Goal: Task Accomplishment & Management: Manage account settings

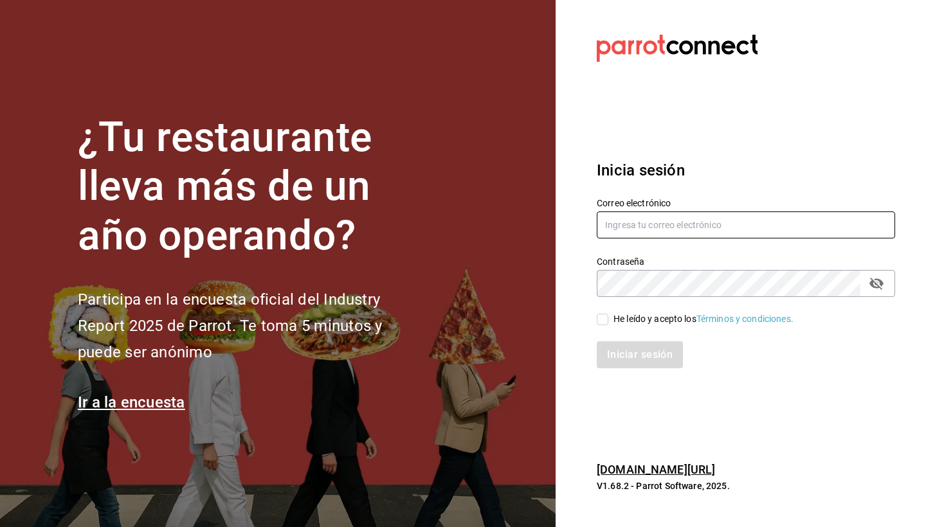
type input "[PERSON_NAME][EMAIL_ADDRESS][DOMAIN_NAME]"
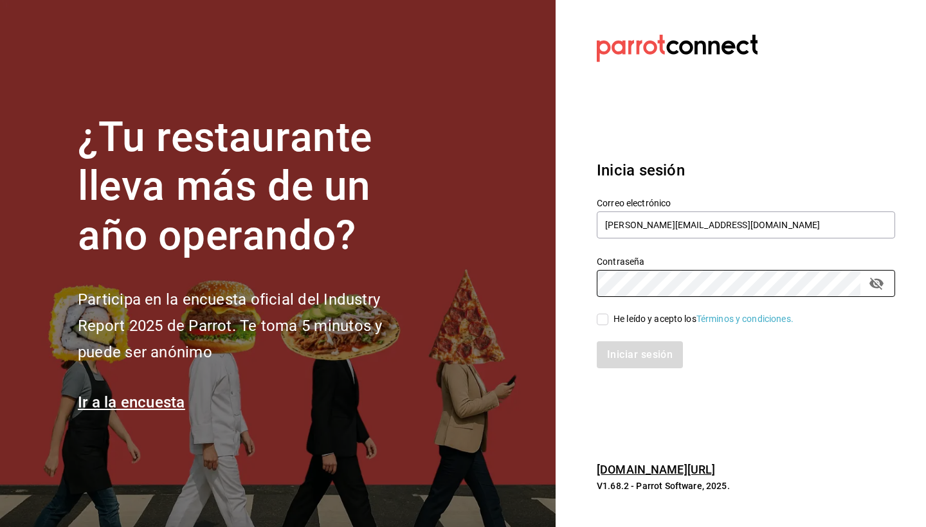
click at [642, 314] on div "He leído y acepto los Términos y condiciones." at bounding box center [703, 319] width 180 height 14
click at [608, 314] on input "He leído y acepto los Términos y condiciones." at bounding box center [603, 320] width 12 height 12
checkbox input "true"
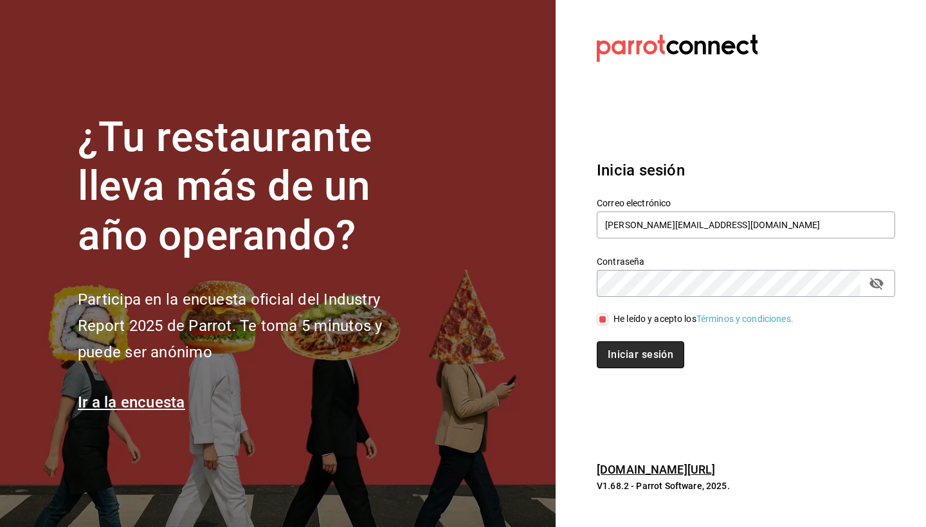
click at [632, 349] on button "Iniciar sesión" at bounding box center [640, 354] width 87 height 27
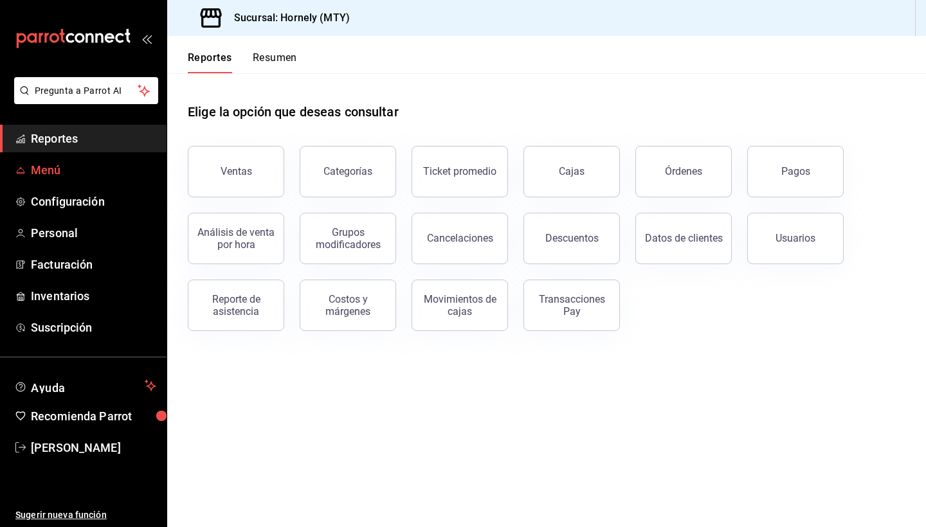
click at [57, 171] on span "Menú" at bounding box center [93, 169] width 125 height 17
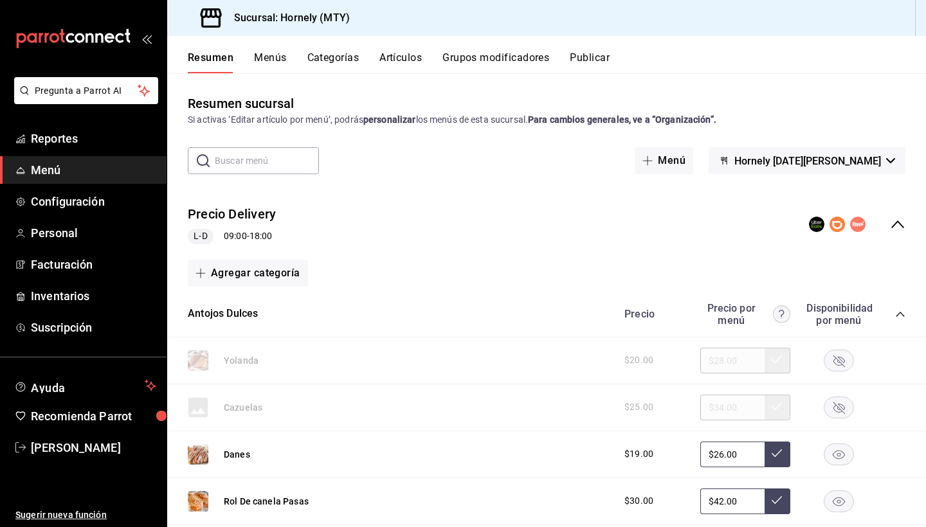
click at [273, 58] on button "Menús" at bounding box center [270, 62] width 32 height 22
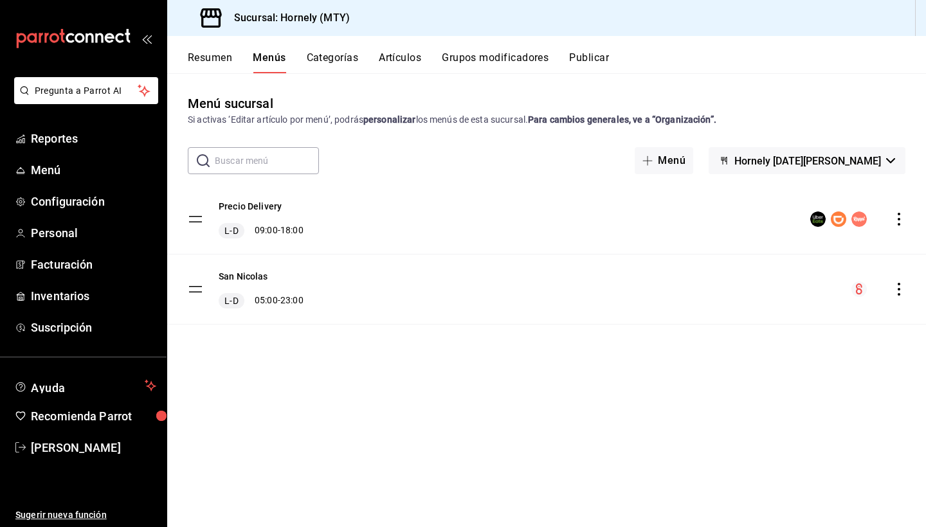
click at [258, 161] on input "text" at bounding box center [267, 161] width 104 height 26
type input "c"
click at [406, 60] on button "Artículos" at bounding box center [400, 62] width 42 height 22
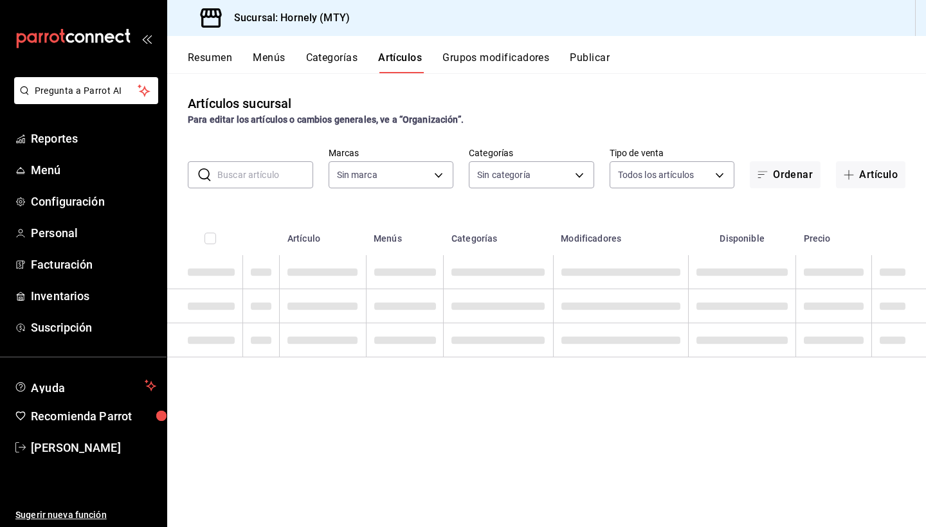
type input "f940d65f-f315-40ad-96cd-36aca2dc56c6"
type input "46905878-440e-4c5f-8a3a-fd71bb82160d,0fe66449-3f97-4436-9a36-daf85159eddd,a5f6b…"
click at [230, 165] on input "text" at bounding box center [265, 175] width 96 height 26
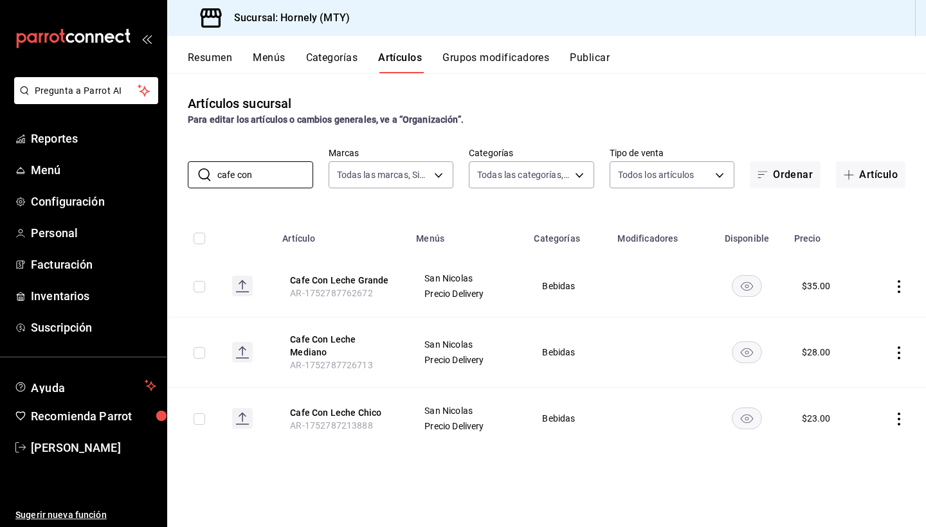
type input "cafe con"
click at [894, 413] on icon "actions" at bounding box center [898, 419] width 13 height 13
click at [868, 437] on span "Editar" at bounding box center [860, 441] width 33 height 14
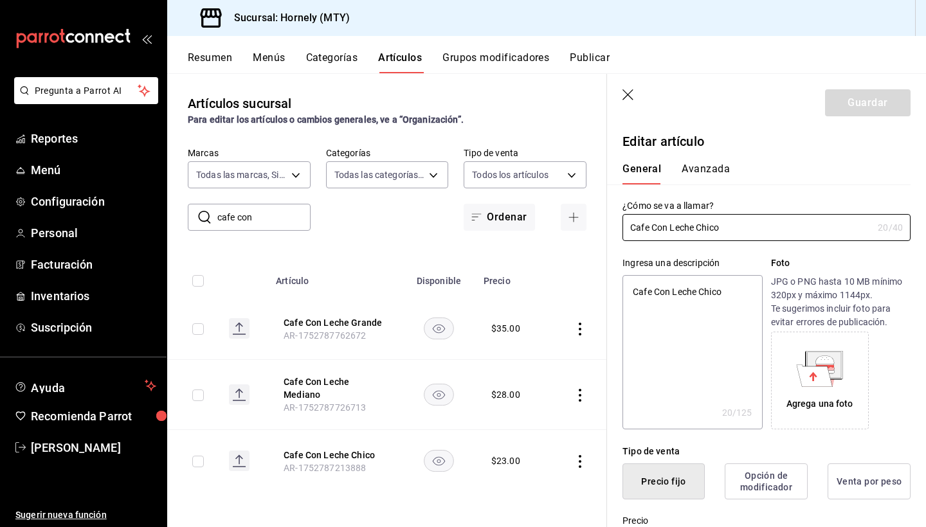
type textarea "x"
type input "$23.00"
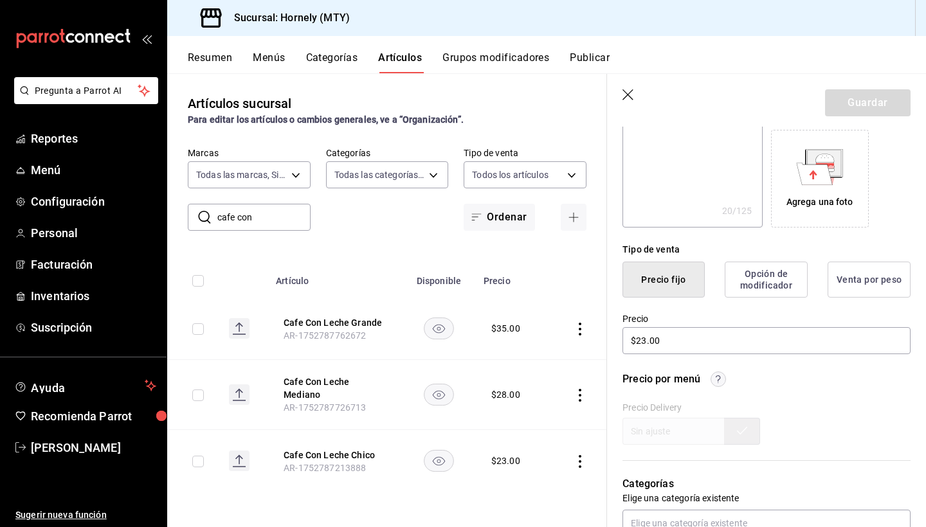
scroll to position [212, 0]
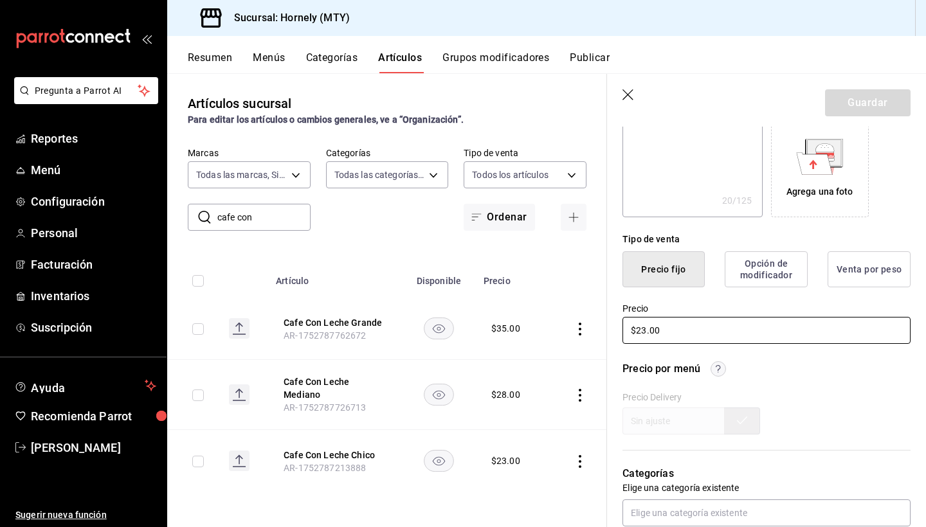
click at [642, 332] on input "$23.00" at bounding box center [766, 330] width 288 height 27
type textarea "x"
type input "$3.00"
type textarea "x"
type input "$30.00"
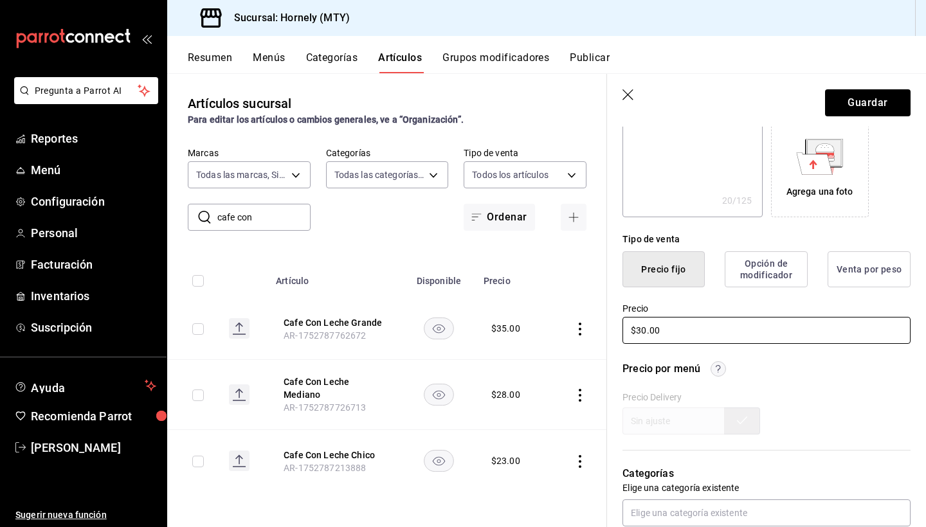
type textarea "x"
type input "$3.00"
type textarea "x"
type input "$35.00"
click at [887, 76] on header "Guardar" at bounding box center [766, 100] width 319 height 53
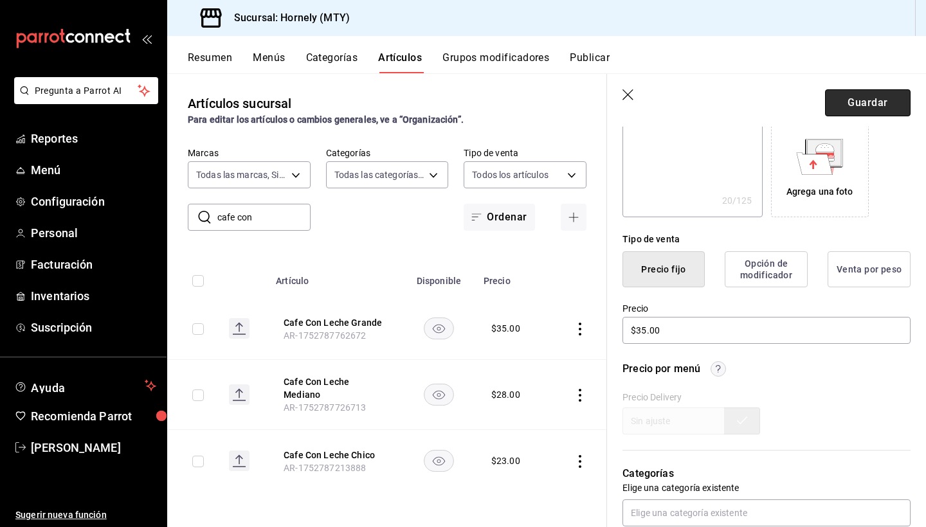
click at [884, 98] on button "Guardar" at bounding box center [868, 102] width 86 height 27
type textarea "x"
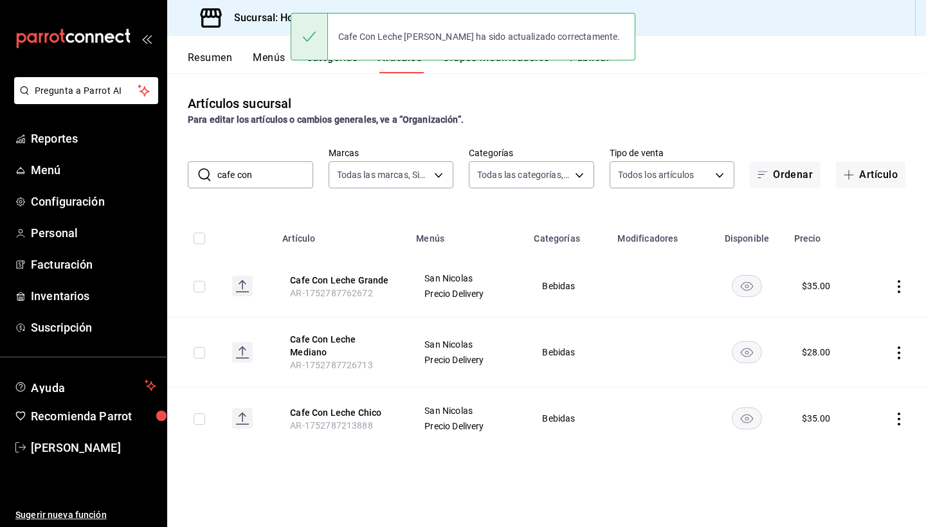
click at [898, 347] on icon "actions" at bounding box center [898, 353] width 13 height 13
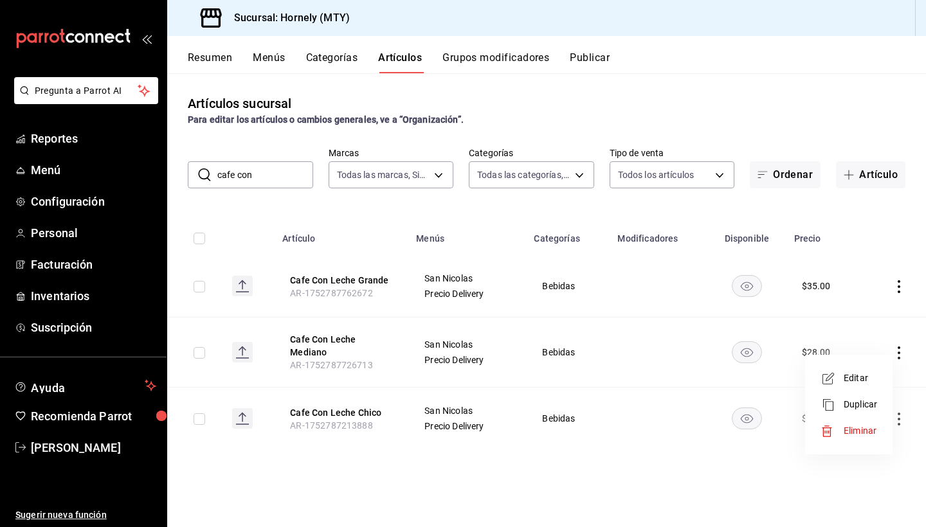
click at [866, 382] on span "Editar" at bounding box center [860, 379] width 33 height 14
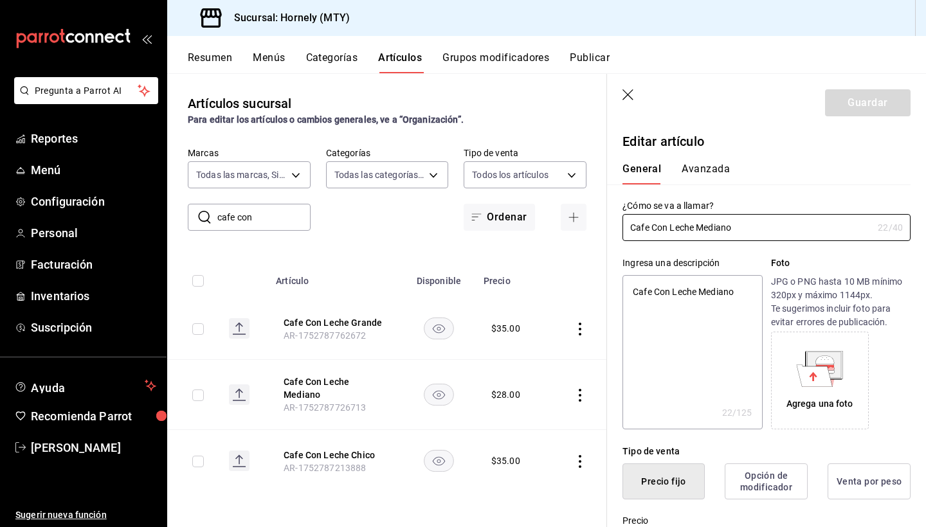
type textarea "x"
type input "$28.00"
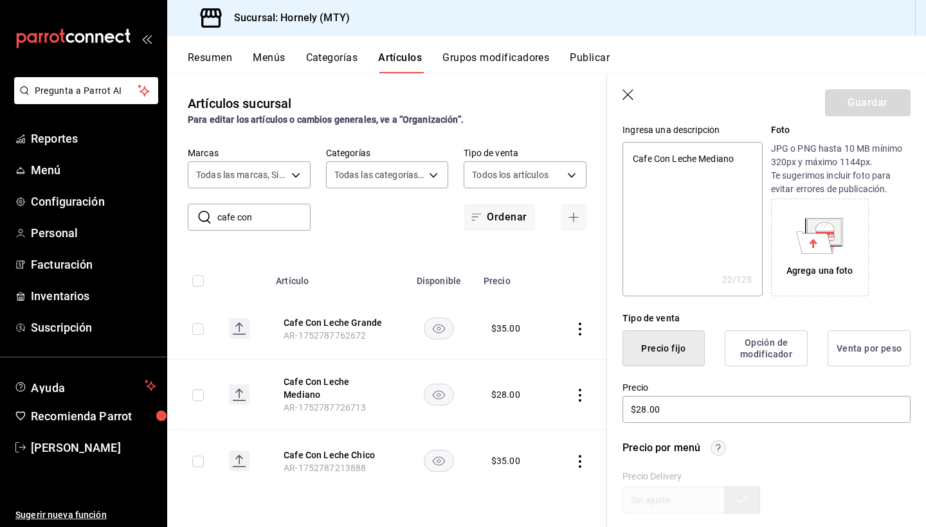
scroll to position [174, 0]
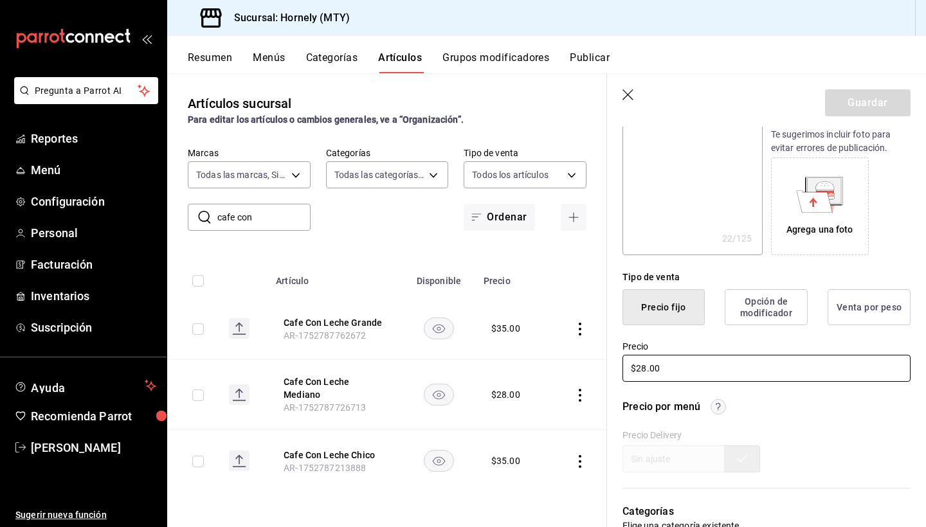
click at [642, 370] on input "$28.00" at bounding box center [766, 368] width 288 height 27
type textarea "x"
type input "$2.00"
type textarea "x"
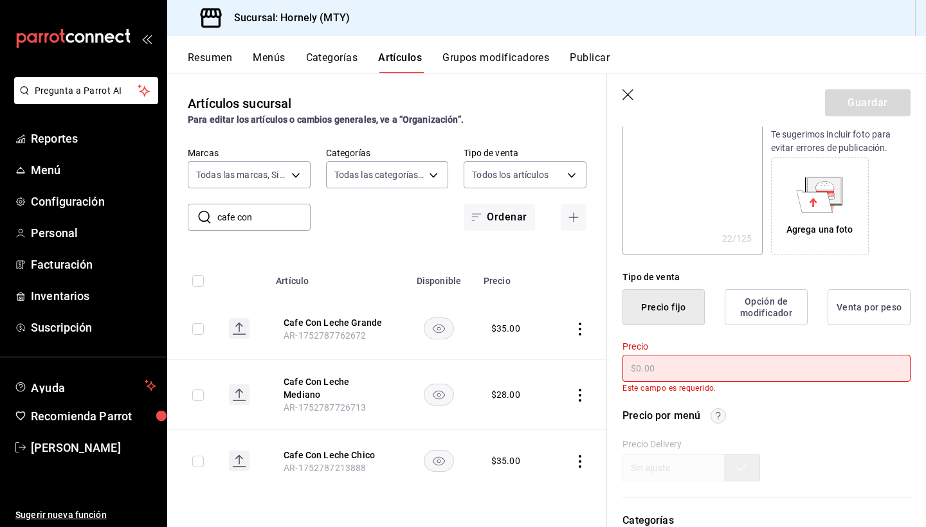
type textarea "x"
type input "$4.00"
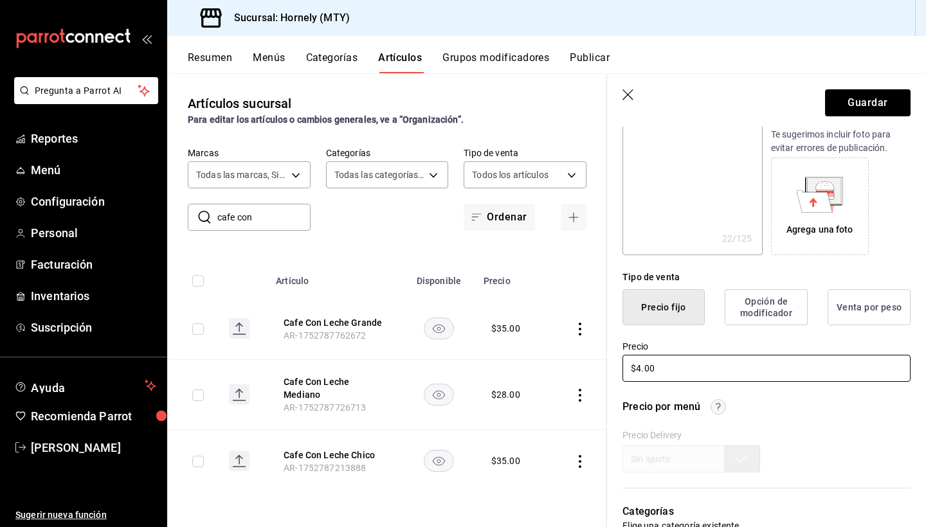
type textarea "x"
type input "$40.00"
click at [874, 99] on button "Guardar" at bounding box center [868, 102] width 86 height 27
type textarea "x"
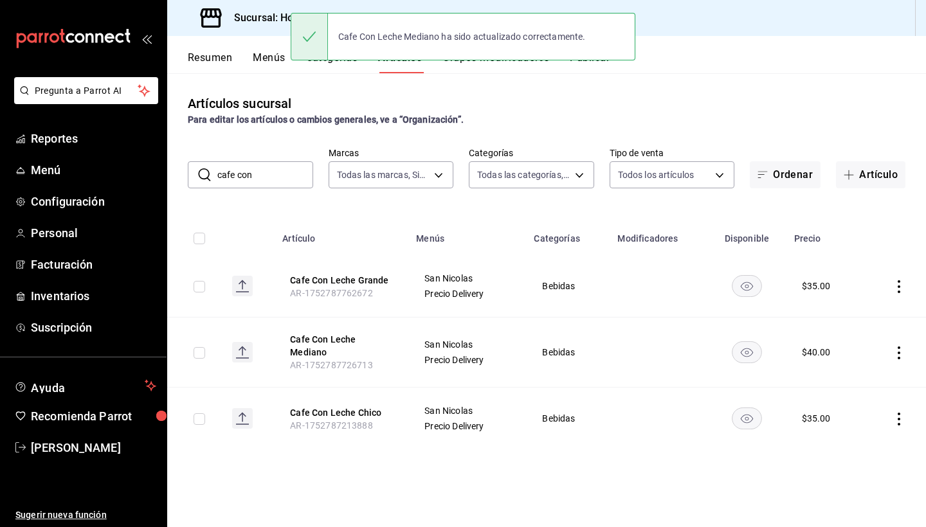
click at [898, 289] on icon "actions" at bounding box center [898, 286] width 13 height 13
click at [862, 311] on span "Editar" at bounding box center [860, 316] width 33 height 14
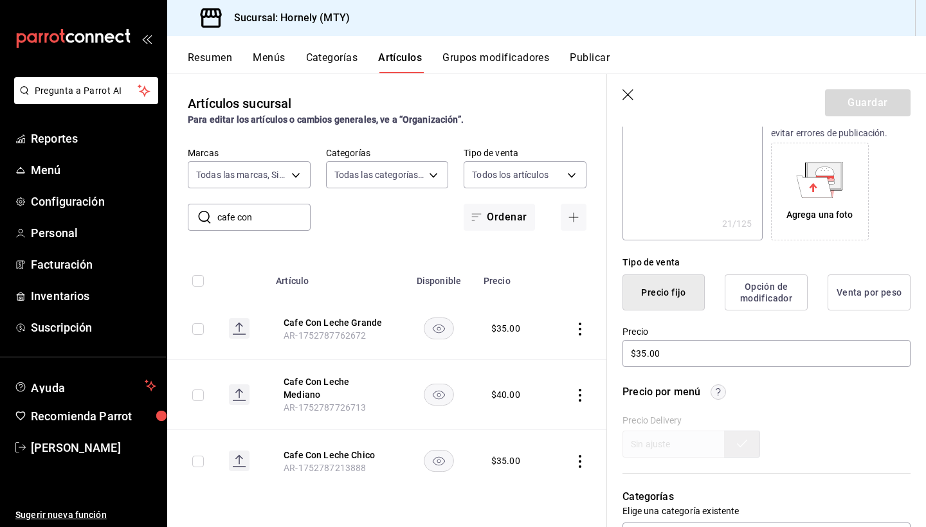
scroll to position [318, 0]
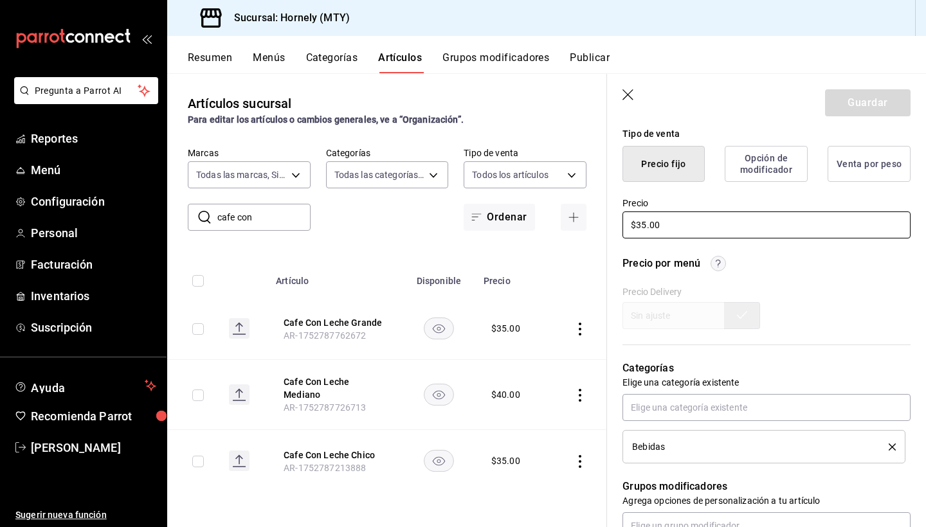
click at [643, 226] on input "$35.00" at bounding box center [766, 225] width 288 height 27
type textarea "x"
type input "$5.00"
type textarea "x"
type input "$50.00"
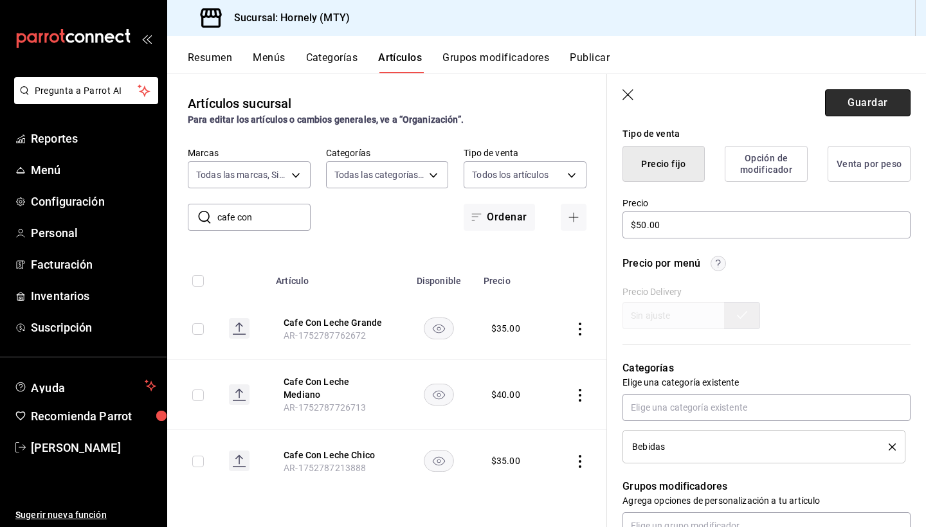
click at [885, 106] on button "Guardar" at bounding box center [868, 102] width 86 height 27
type textarea "x"
